Goal: Navigation & Orientation: Find specific page/section

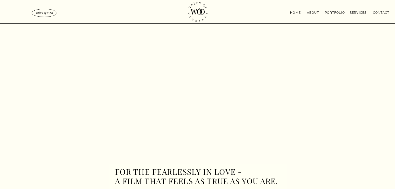
click at [359, 12] on nav "Services" at bounding box center [358, 12] width 22 height 4
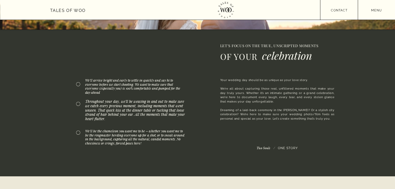
scroll to position [389, 0]
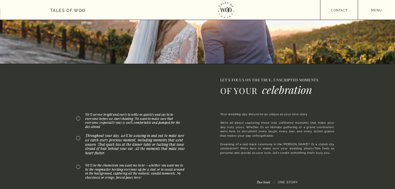
click at [375, 9] on nav "menu" at bounding box center [375, 10] width 37 height 4
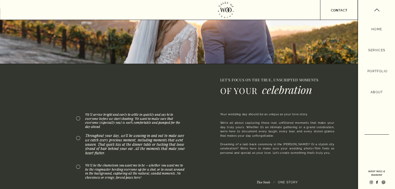
click at [377, 72] on nav "Portfolio" at bounding box center [376, 72] width 18 height 6
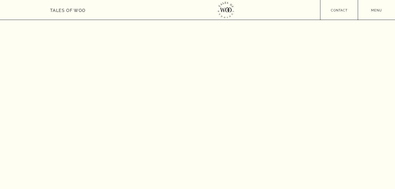
scroll to position [259, 0]
